Goal: Ask a question

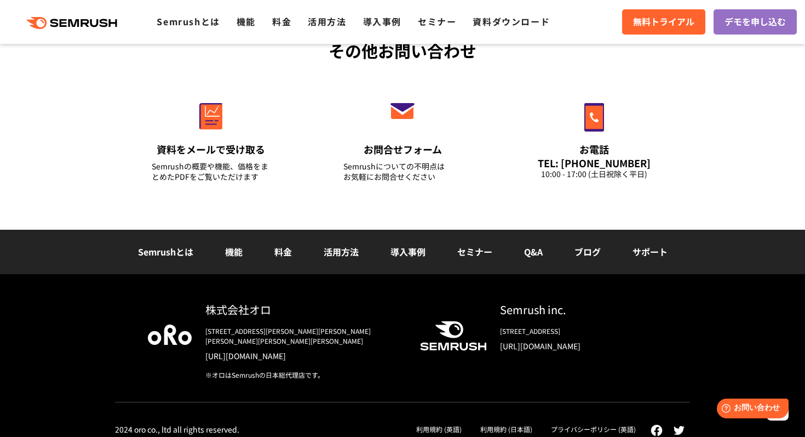
click at [646, 250] on link "サポート" at bounding box center [650, 251] width 35 height 13
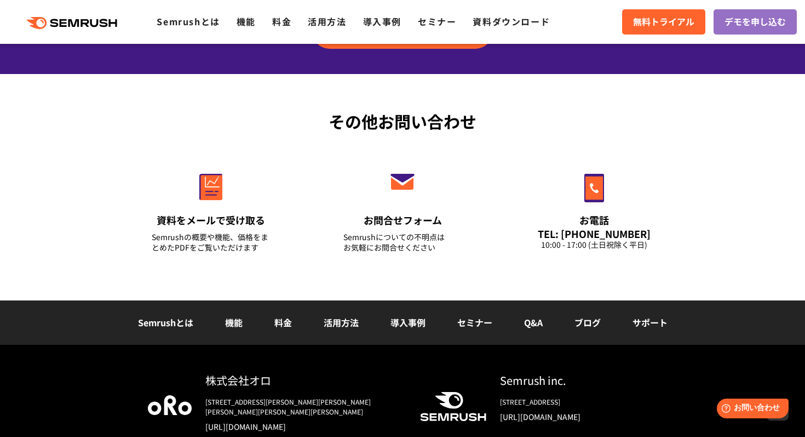
scroll to position [1469, 0]
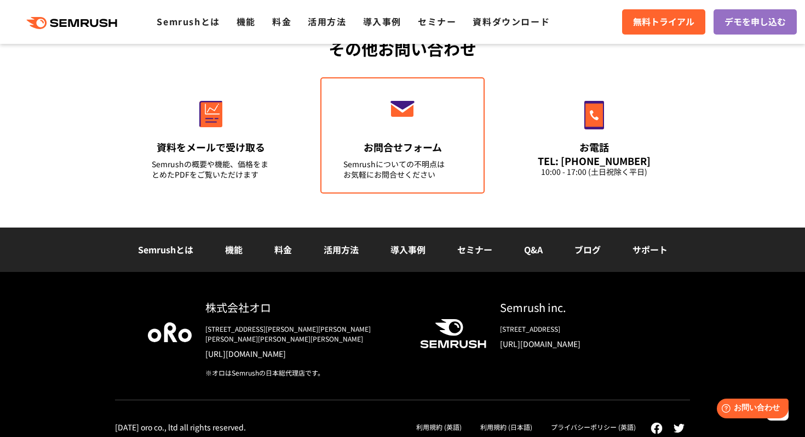
click at [395, 130] on link "お問合せフォーム Semrushについての不明点は お気軽にお問合せください" at bounding box center [403, 135] width 164 height 116
